Goal: Obtain resource: Obtain resource

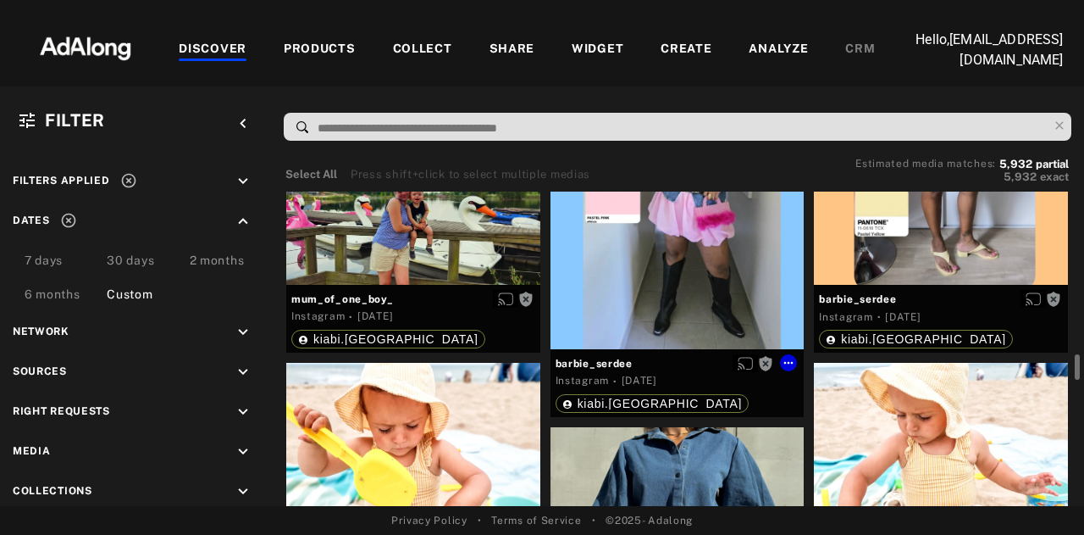
scroll to position [7646, 0]
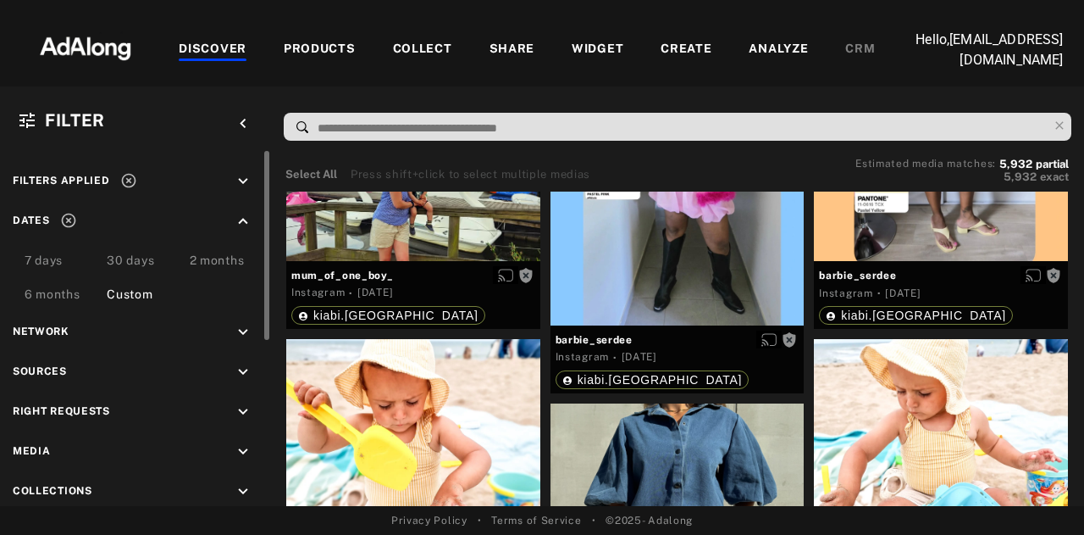
click at [236, 189] on icon "keyboard_arrow_down" at bounding box center [243, 181] width 19 height 19
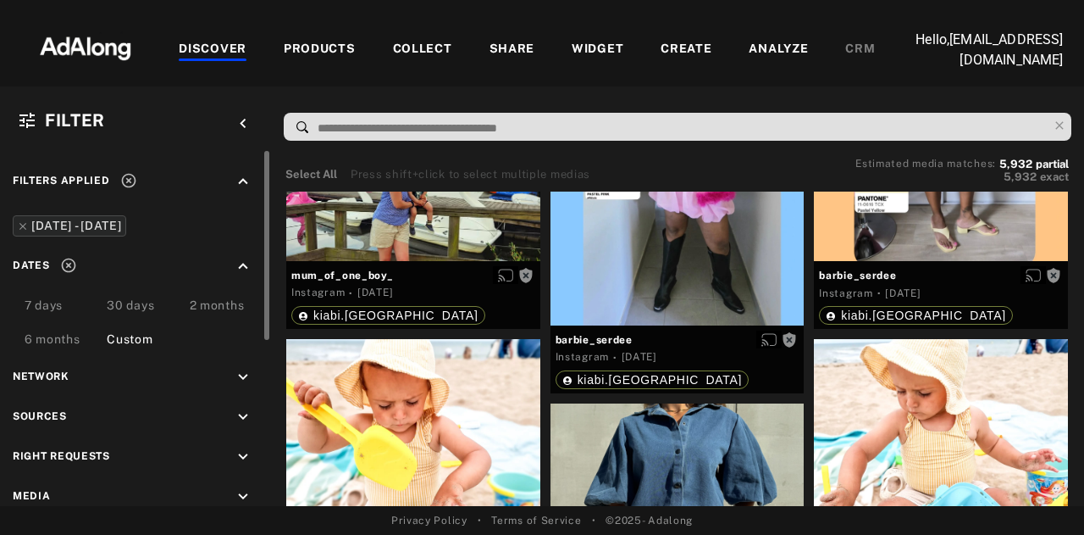
click at [125, 345] on div "Custom" at bounding box center [130, 340] width 46 height 20
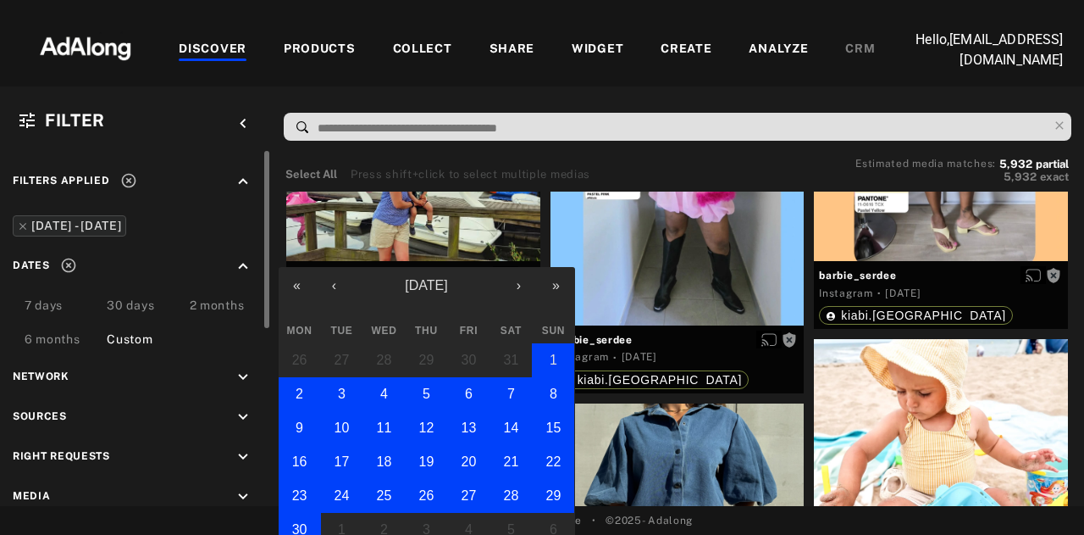
click at [557, 362] on abbr "1" at bounding box center [554, 359] width 8 height 14
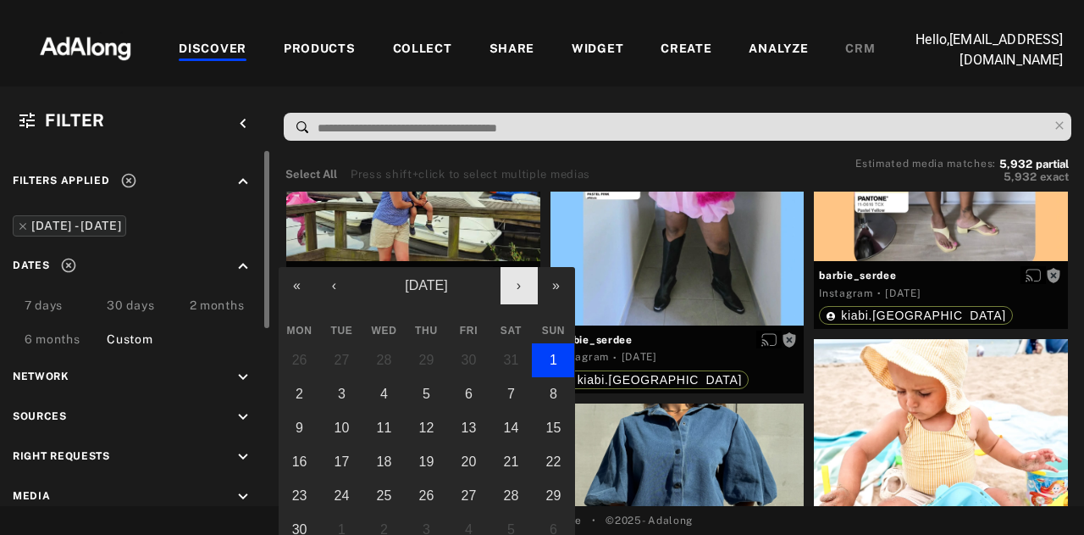
click at [520, 292] on button "›" at bounding box center [519, 285] width 37 height 37
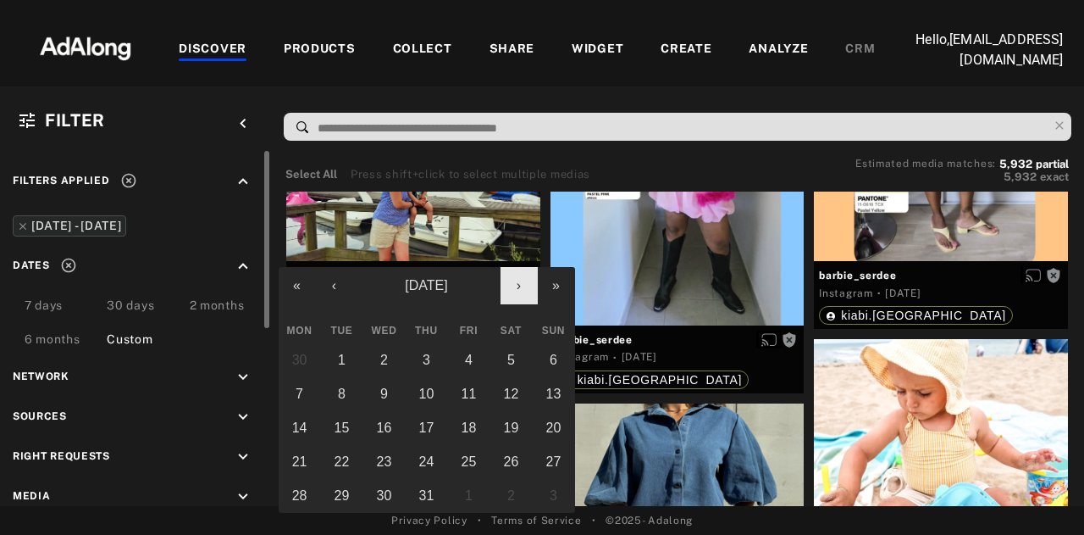
click at [520, 292] on button "›" at bounding box center [519, 285] width 37 height 37
click at [340, 284] on button "‹" at bounding box center [334, 285] width 37 height 37
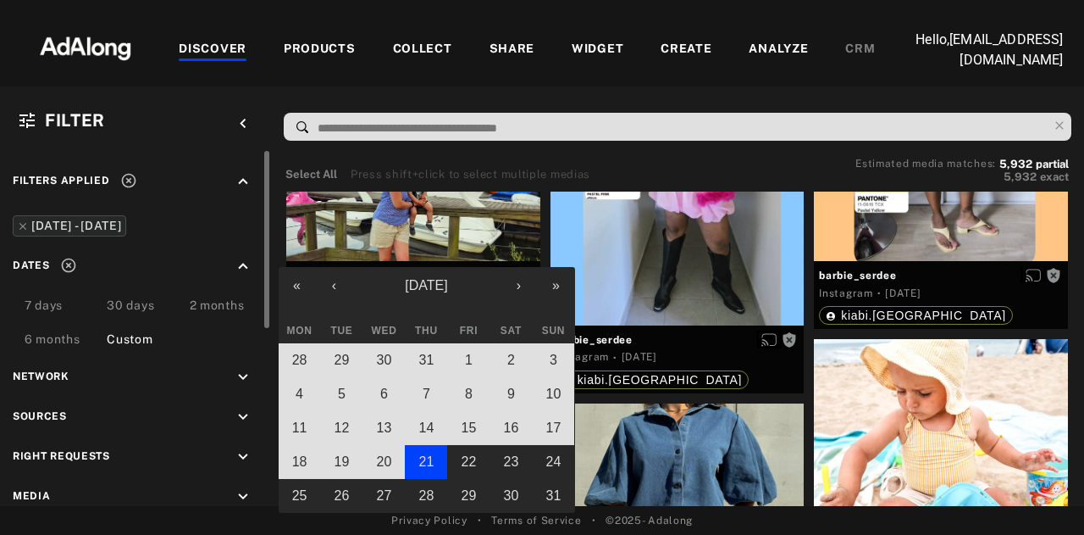
click at [430, 460] on abbr "21" at bounding box center [426, 461] width 15 height 14
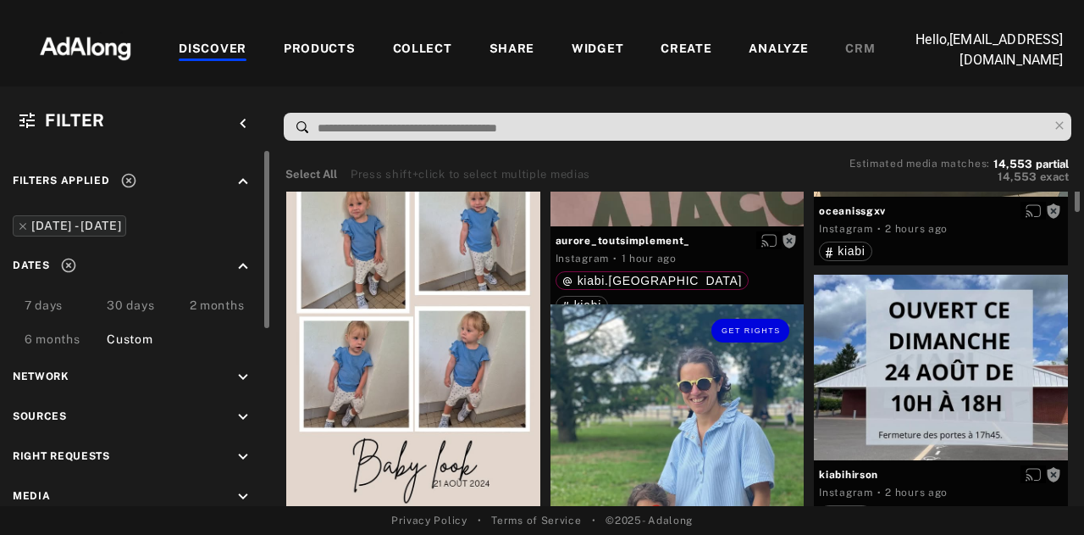
scroll to position [757, 0]
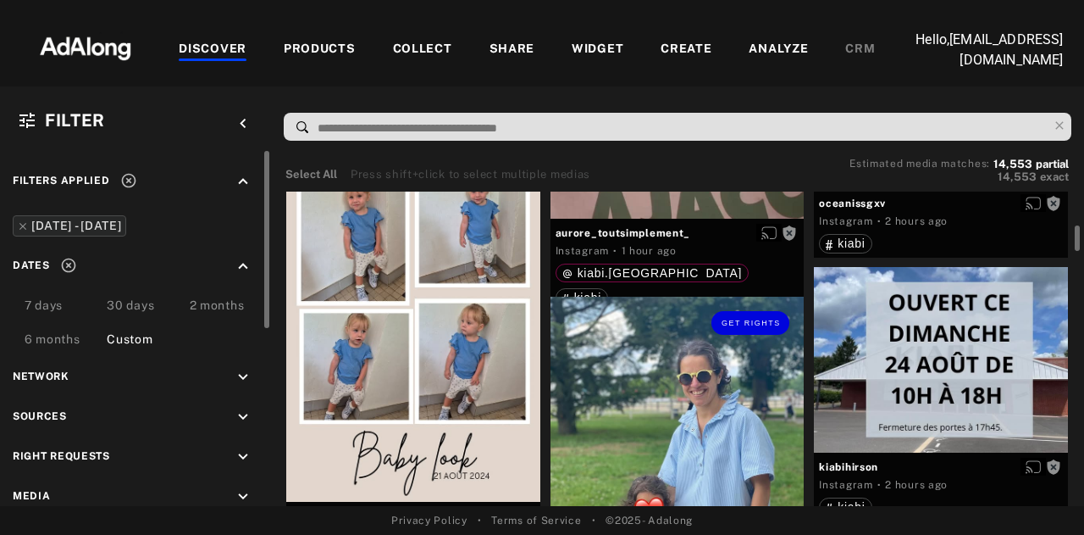
click at [668, 379] on div "Get rights" at bounding box center [678, 466] width 254 height 338
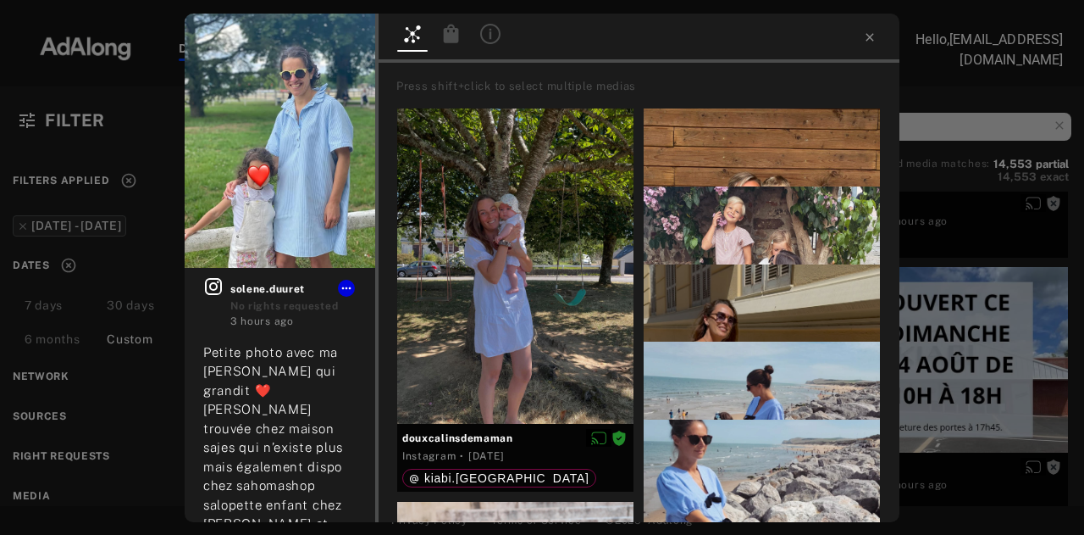
click at [973, 124] on div "Get rights solene.duuret No rights requested 3 hours ago Petite photo avec ma […" at bounding box center [542, 267] width 1084 height 535
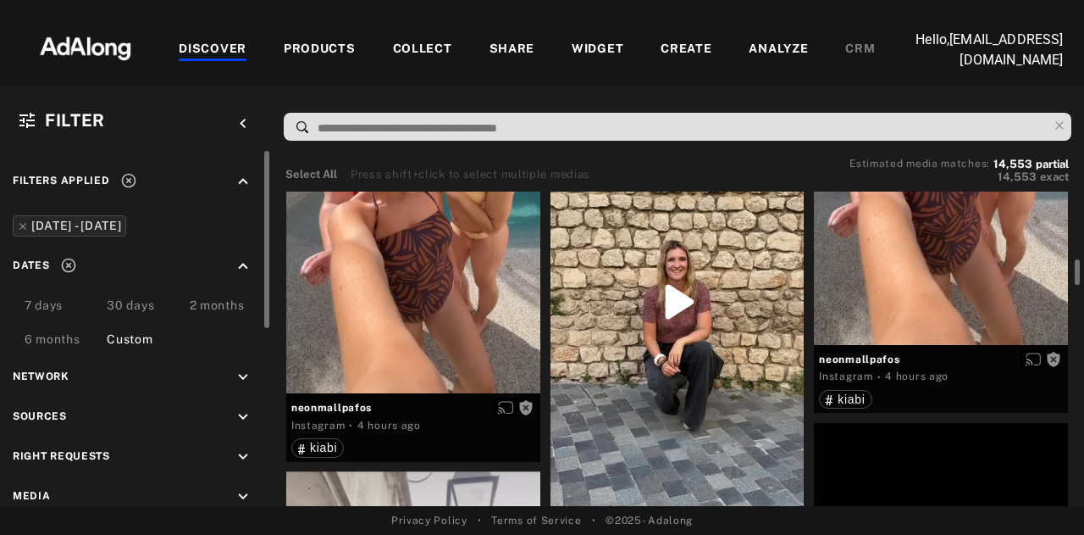
scroll to position [1404, 0]
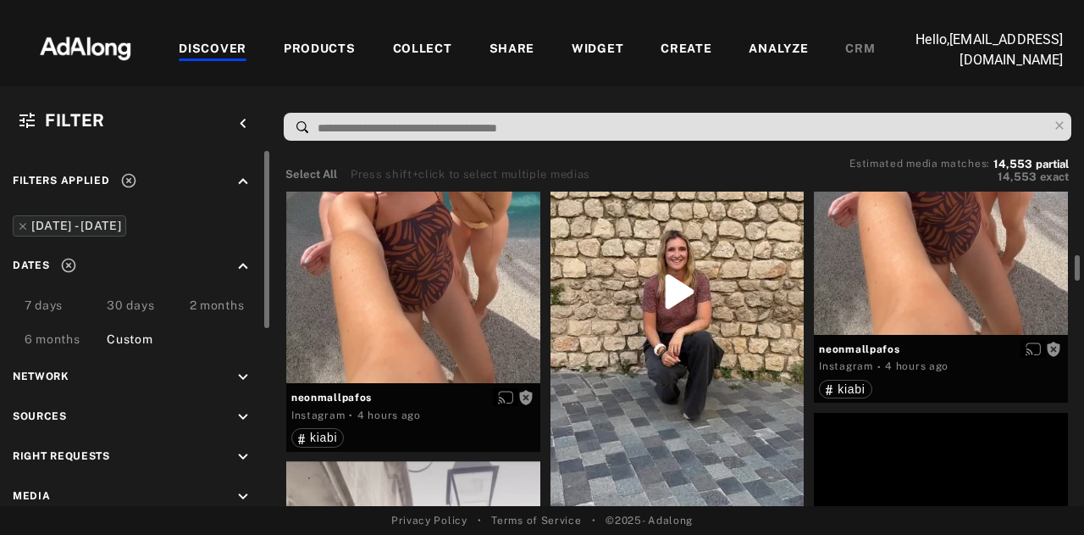
click at [674, 280] on div "Get rights" at bounding box center [678, 291] width 254 height 452
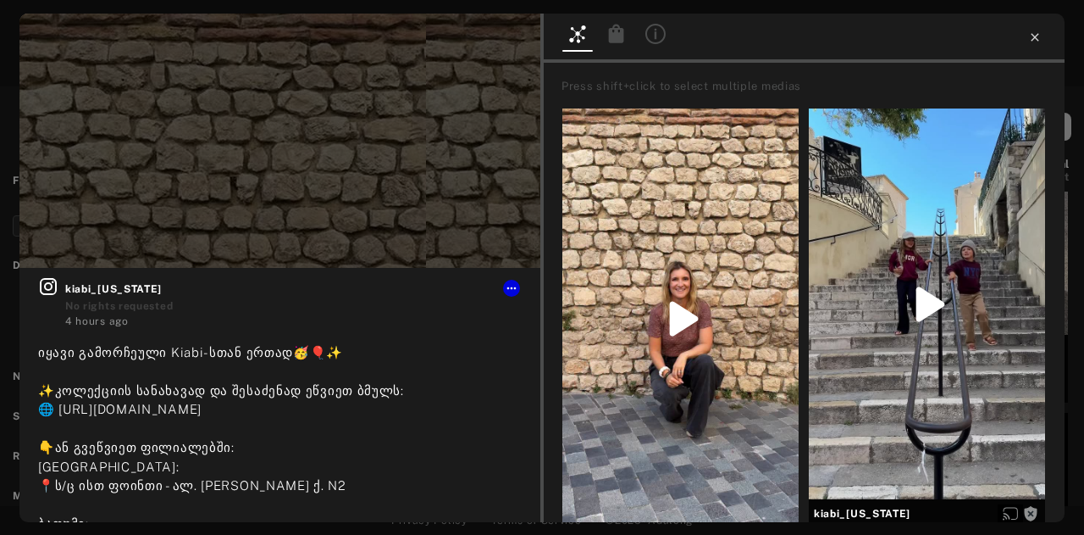
click at [1038, 43] on icon at bounding box center [1036, 38] width 14 height 14
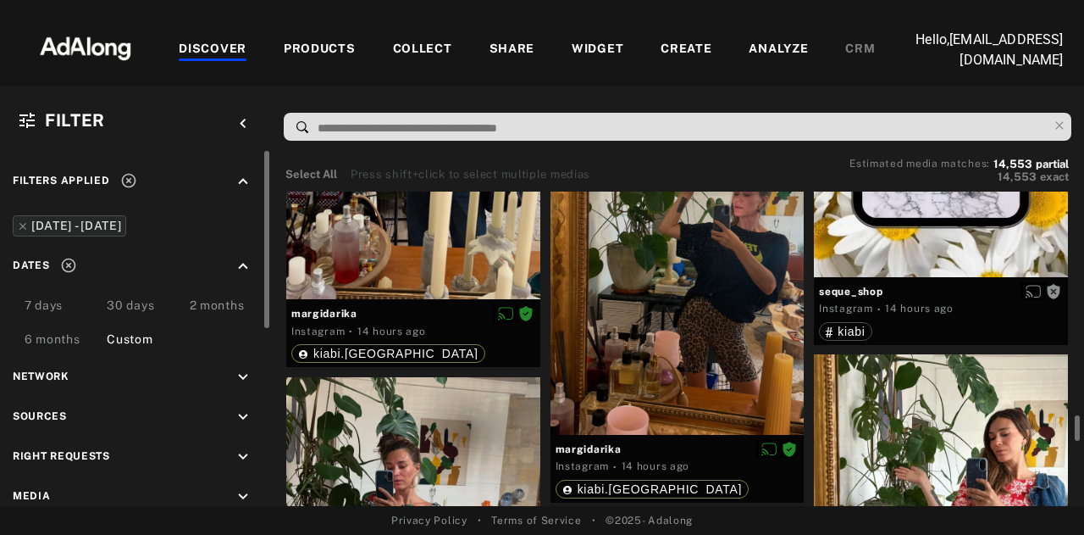
scroll to position [6683, 0]
